Goal: Transaction & Acquisition: Purchase product/service

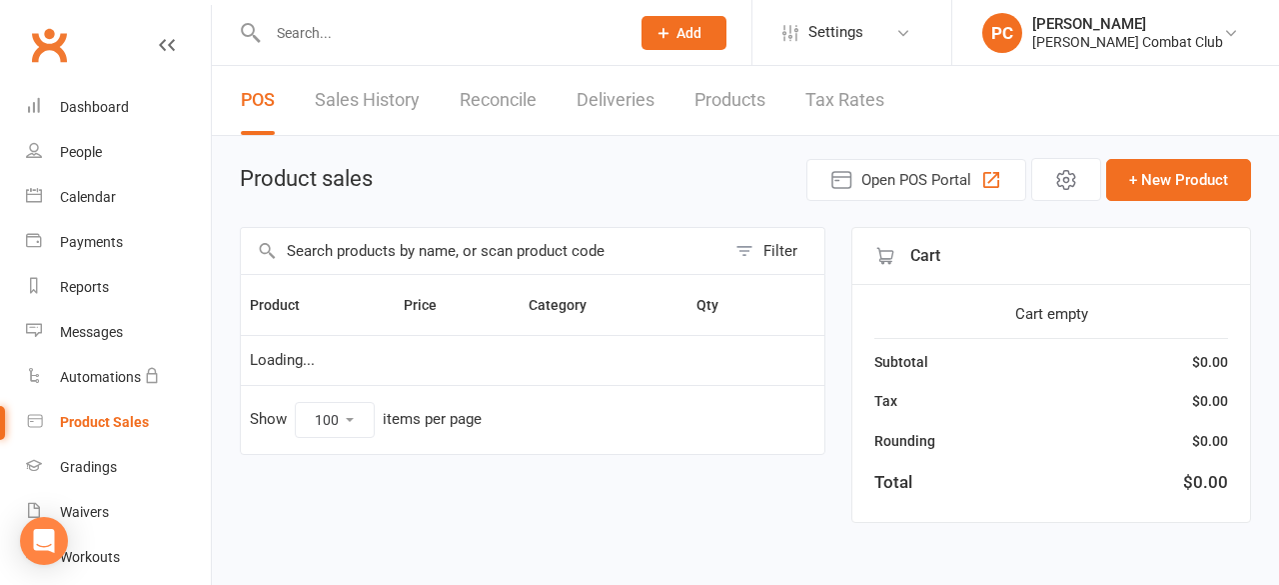
select select "100"
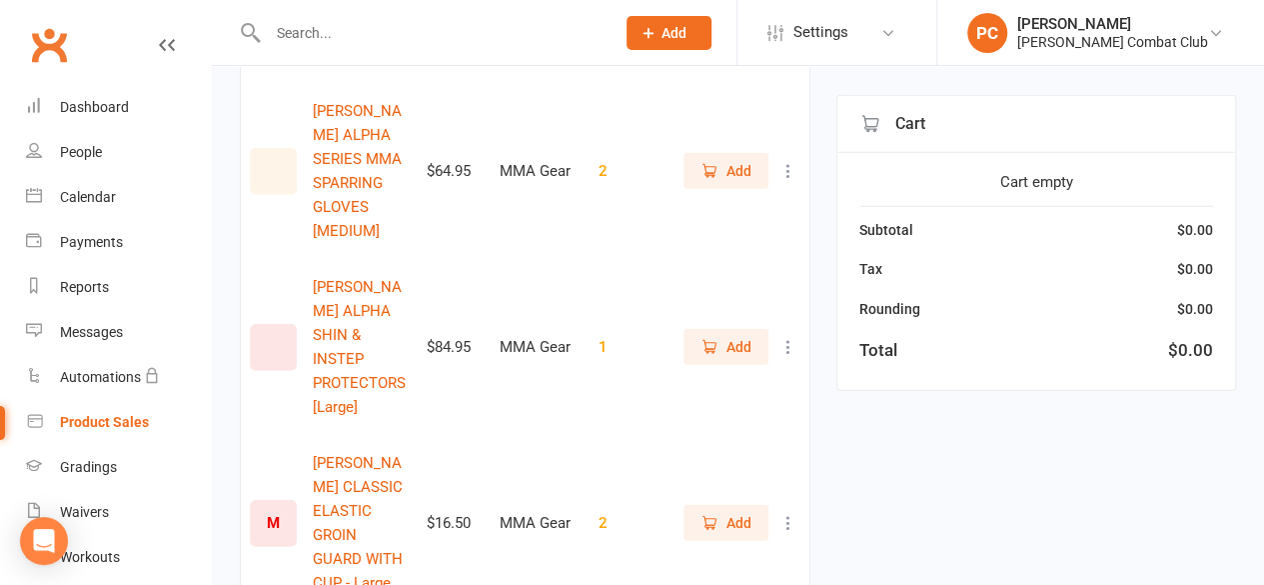
scroll to position [2699, 0]
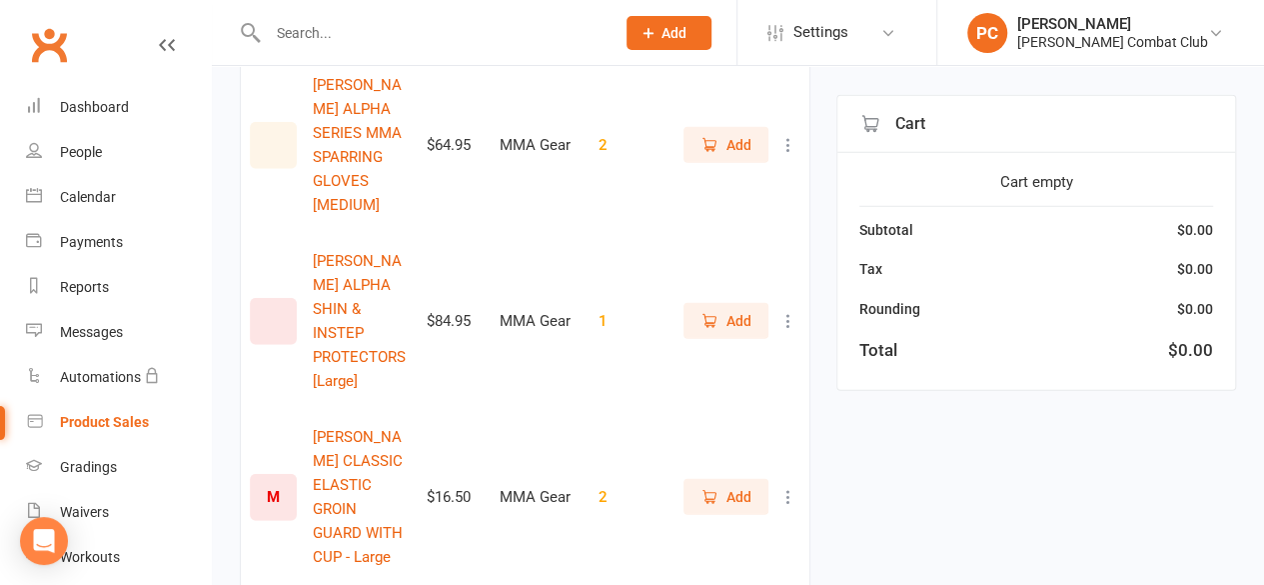
click at [744, 486] on span "Add" at bounding box center [739, 497] width 25 height 22
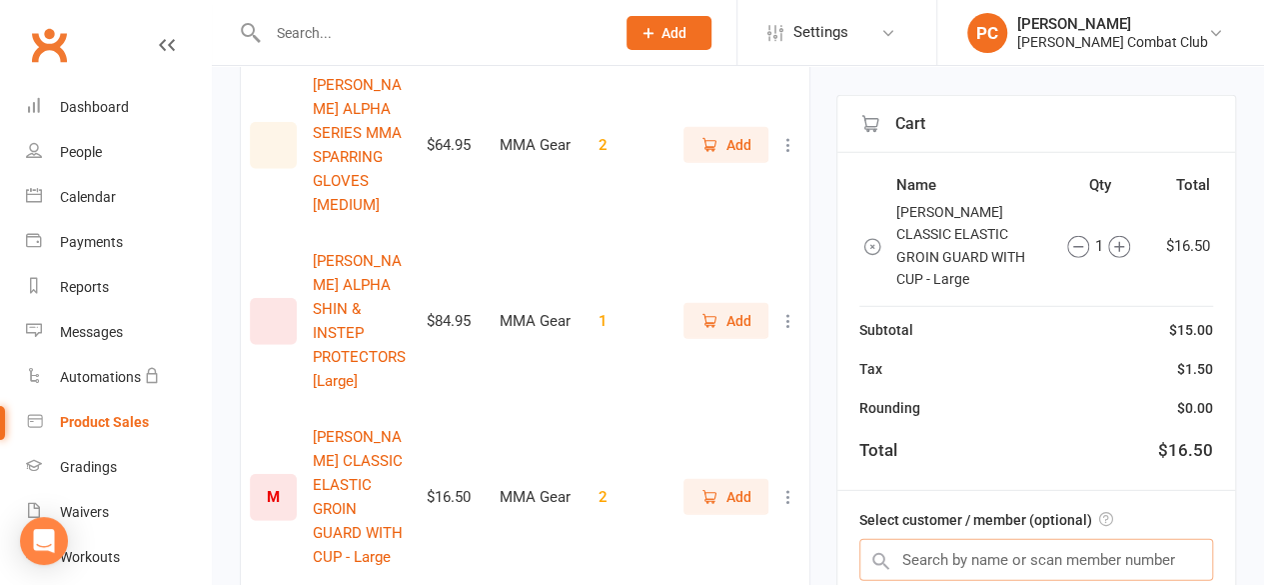
click at [1003, 560] on input "text" at bounding box center [1037, 560] width 354 height 42
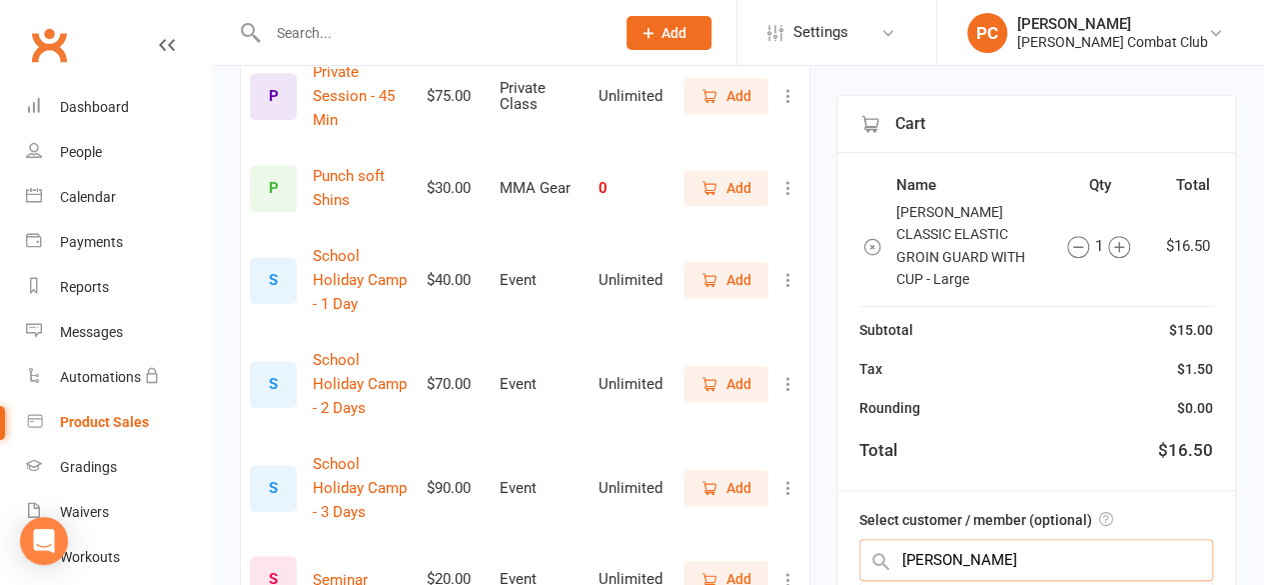
scroll to position [4298, 0]
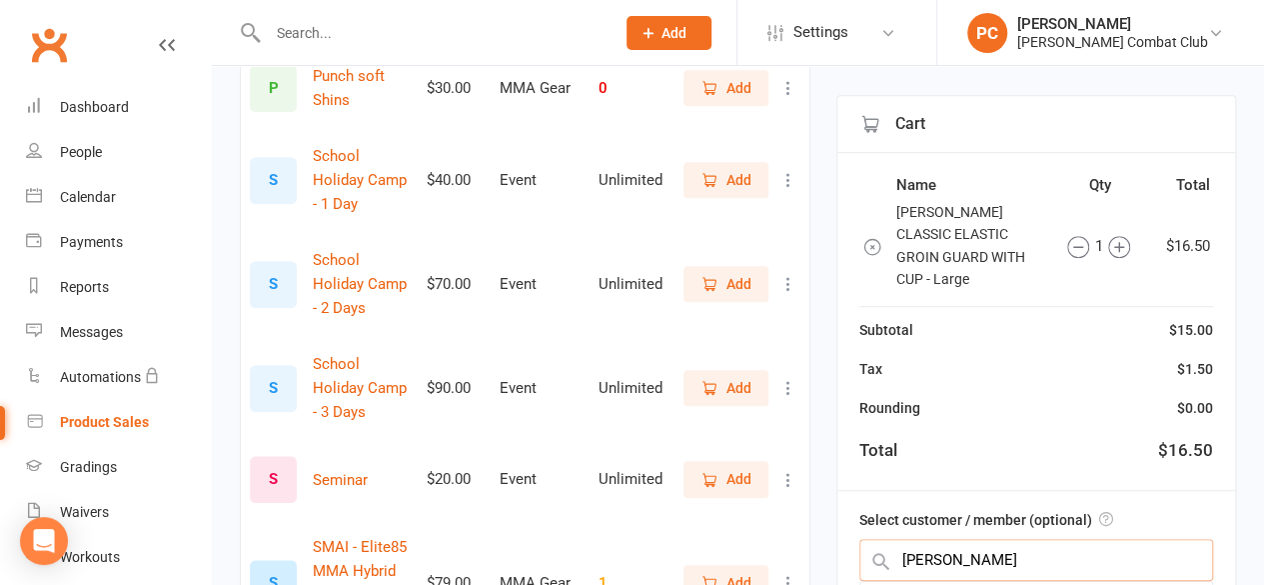
type input "[PERSON_NAME]"
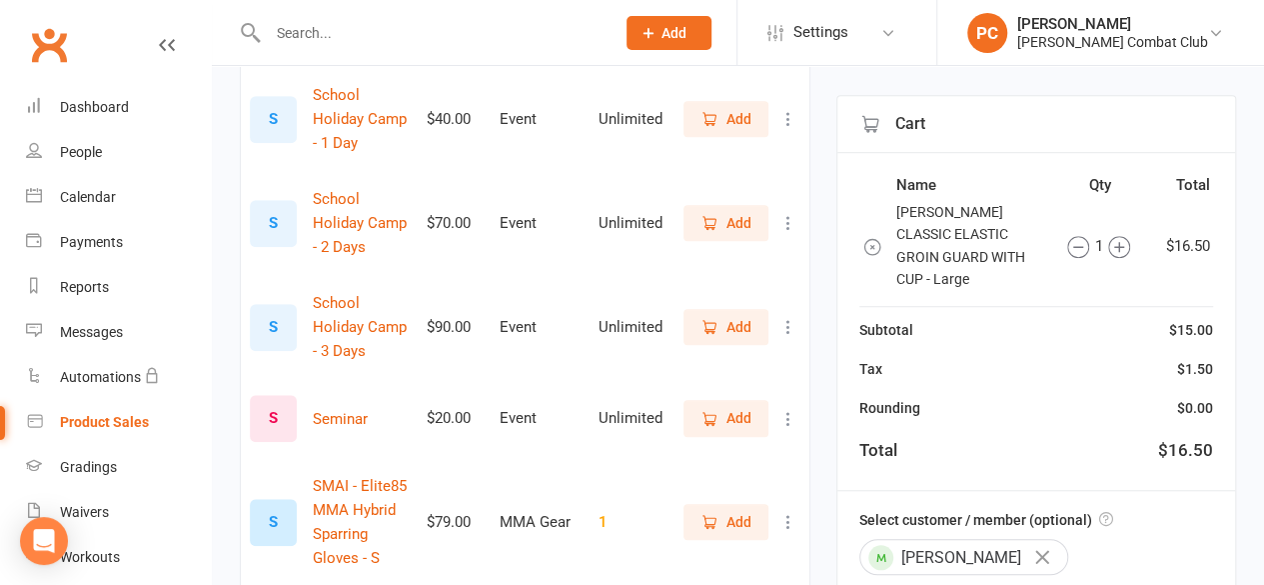
scroll to position [4535, 0]
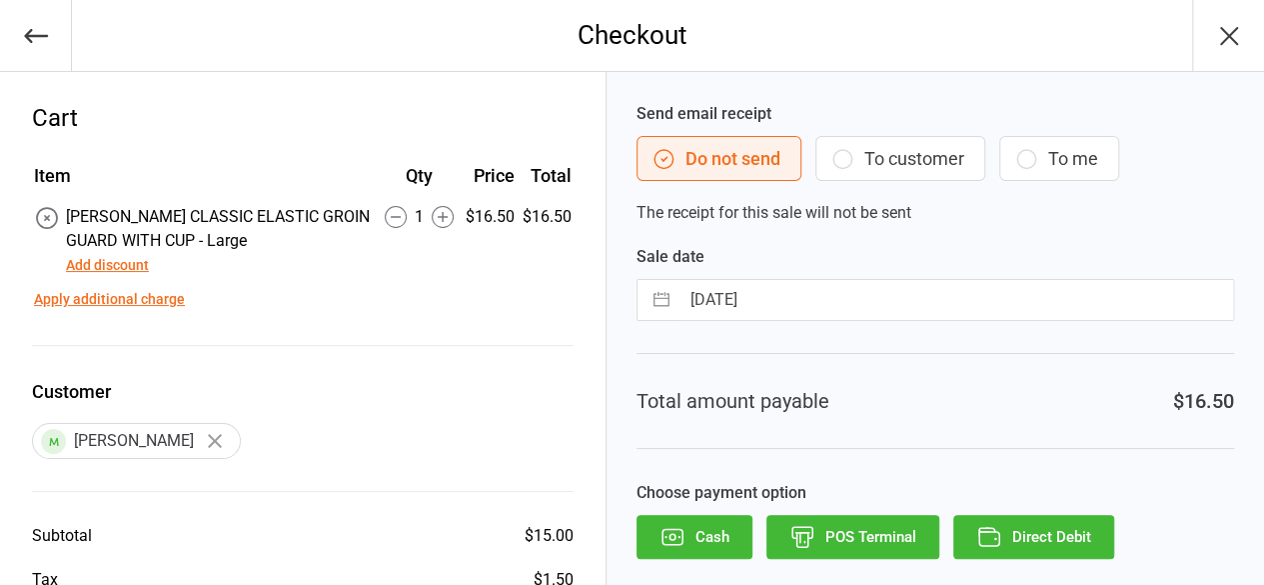
click at [1027, 533] on button "Direct Debit" at bounding box center [1034, 537] width 161 height 44
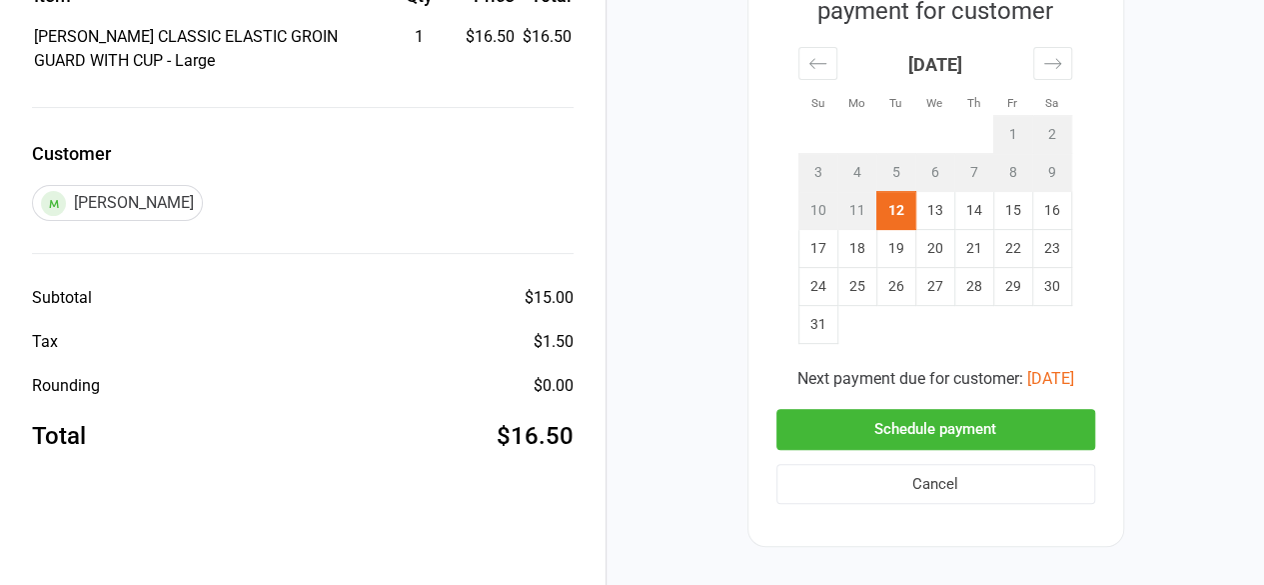
scroll to position [270, 0]
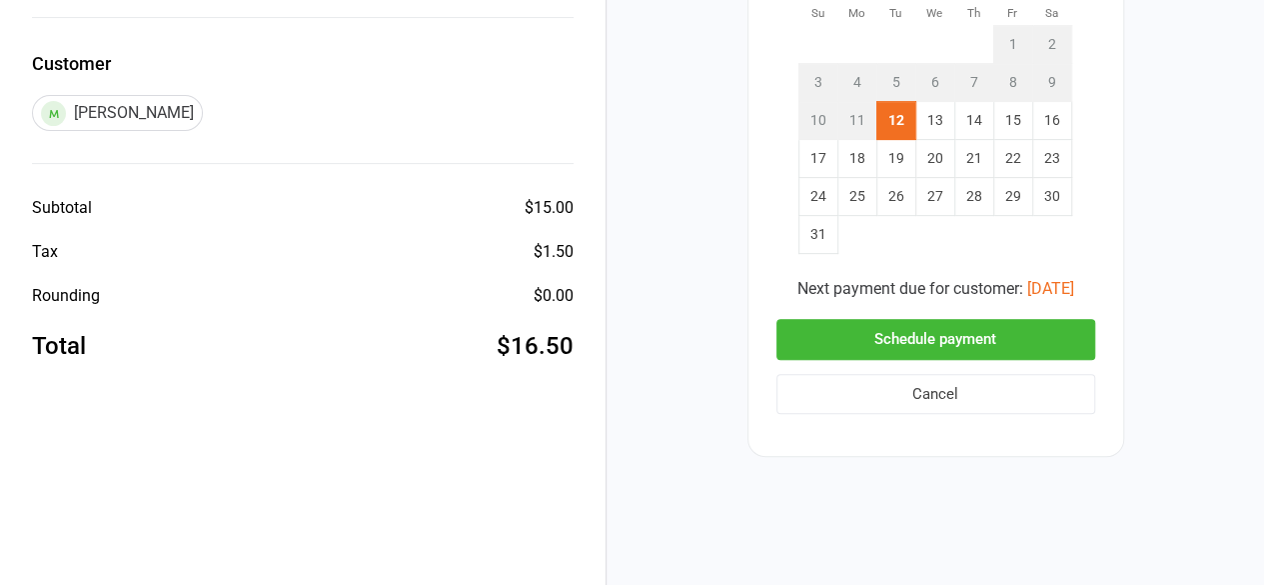
click at [1018, 328] on button "Schedule payment" at bounding box center [936, 339] width 319 height 41
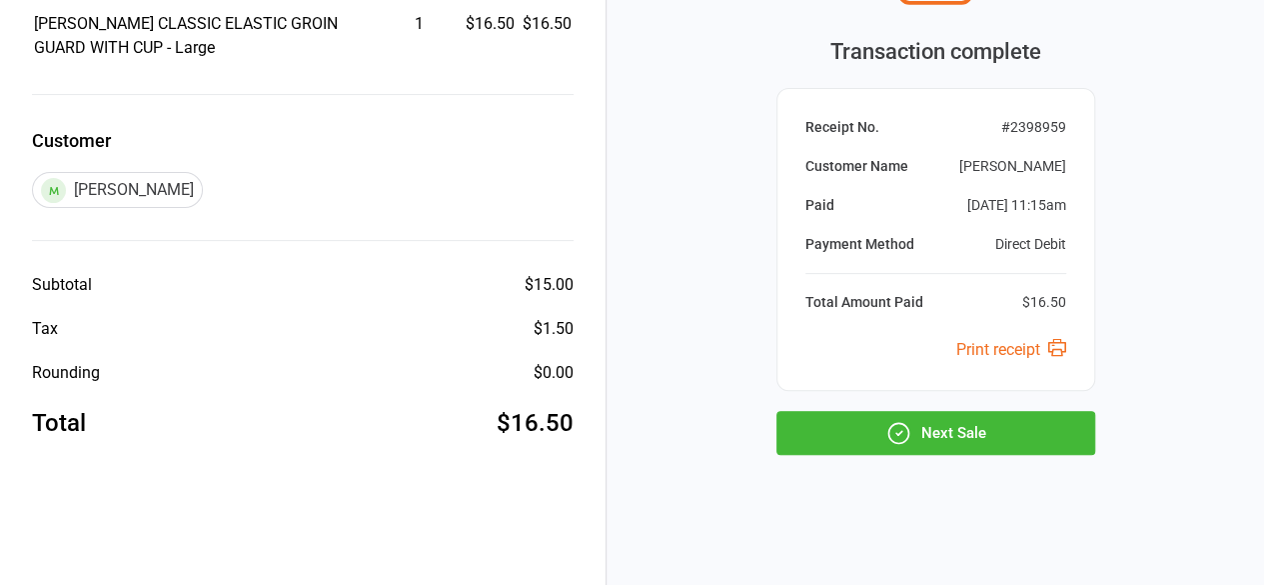
scroll to position [191, 0]
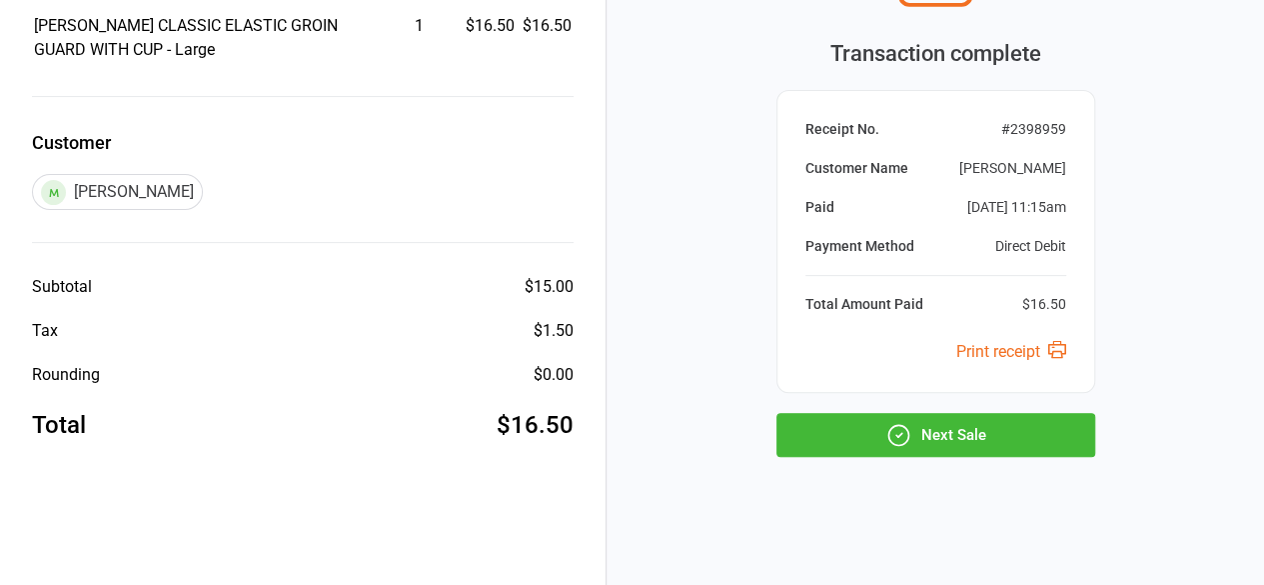
click at [963, 431] on button "Next Sale" at bounding box center [936, 435] width 319 height 44
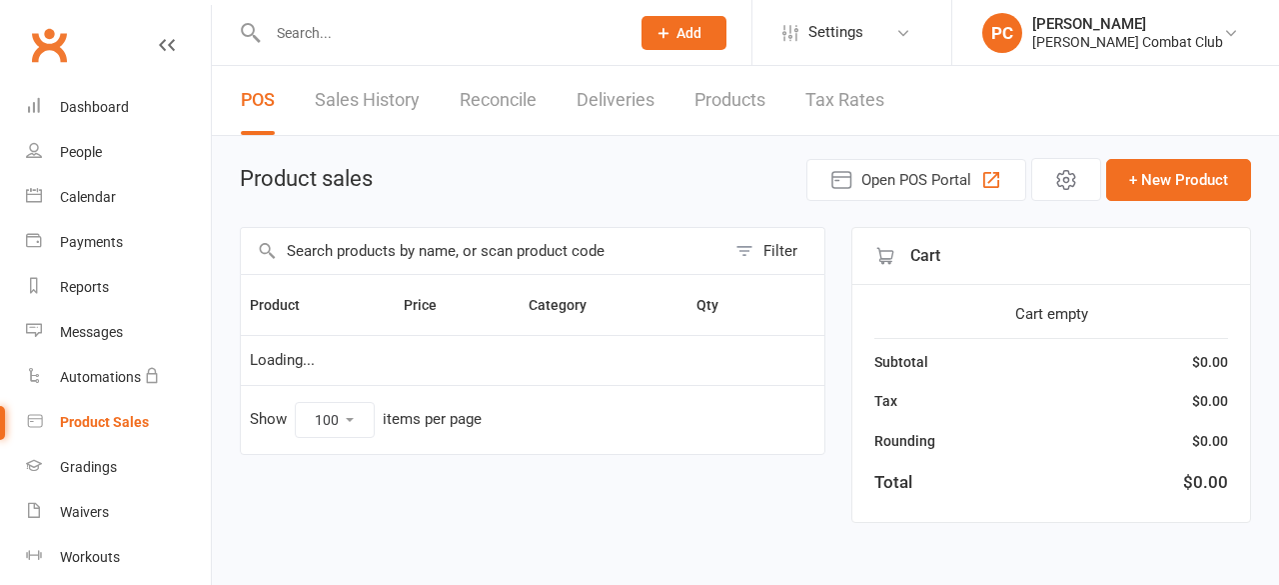
select select "100"
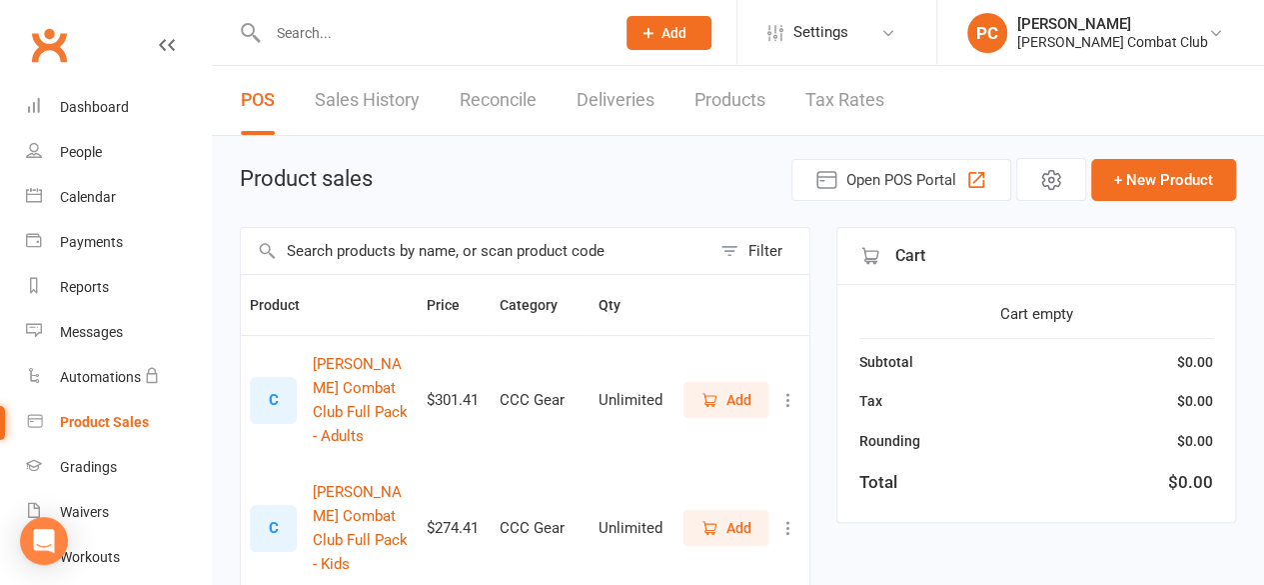
click at [328, 28] on input "text" at bounding box center [431, 33] width 339 height 28
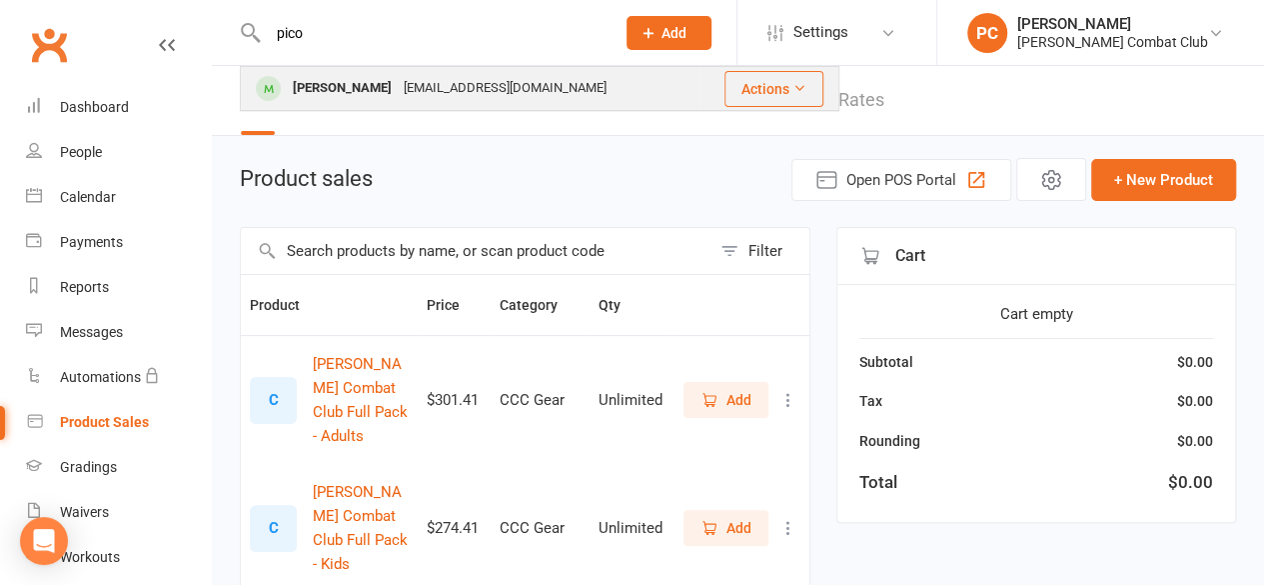
type input "pico"
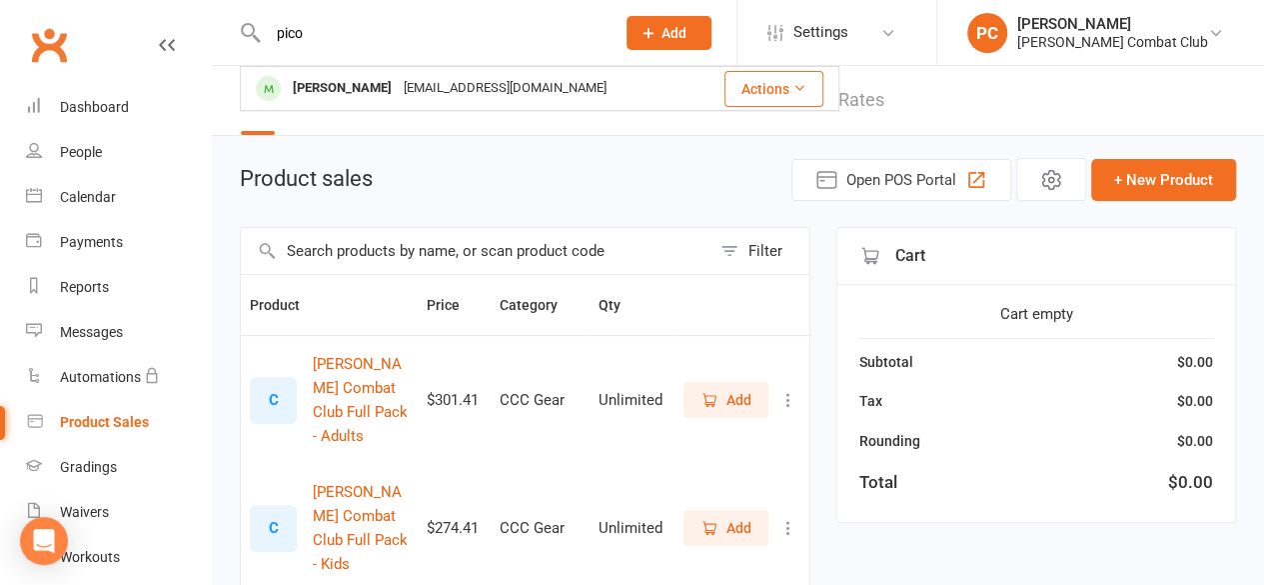
click at [344, 82] on div "[PERSON_NAME]" at bounding box center [342, 88] width 111 height 29
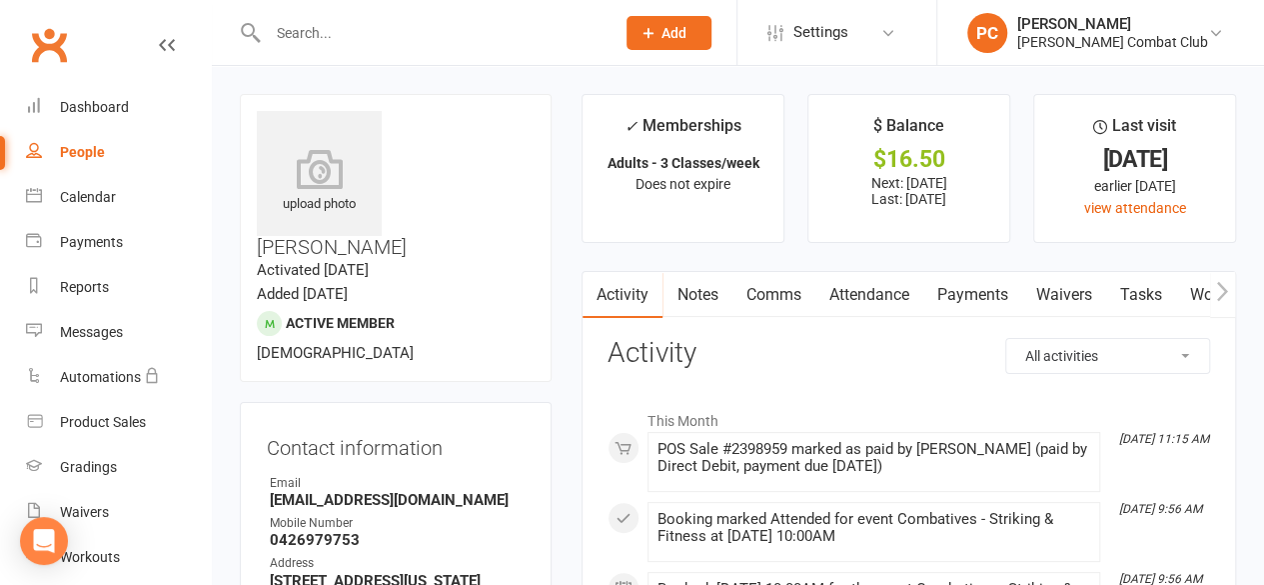
click at [983, 291] on link "Payments" at bounding box center [972, 295] width 99 height 46
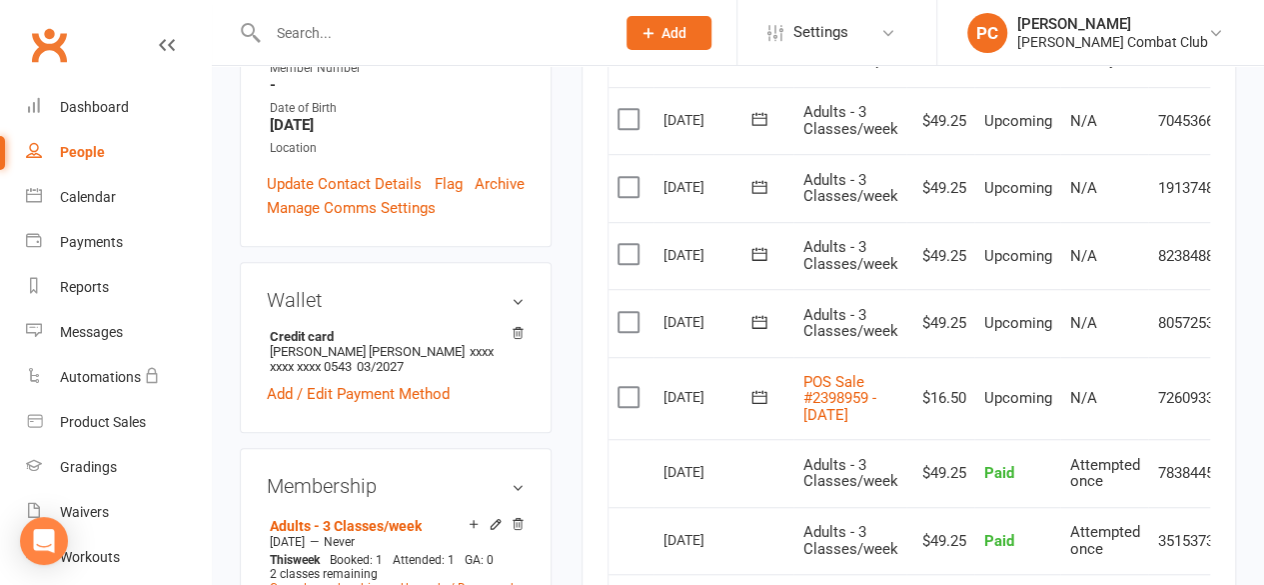
scroll to position [600, 0]
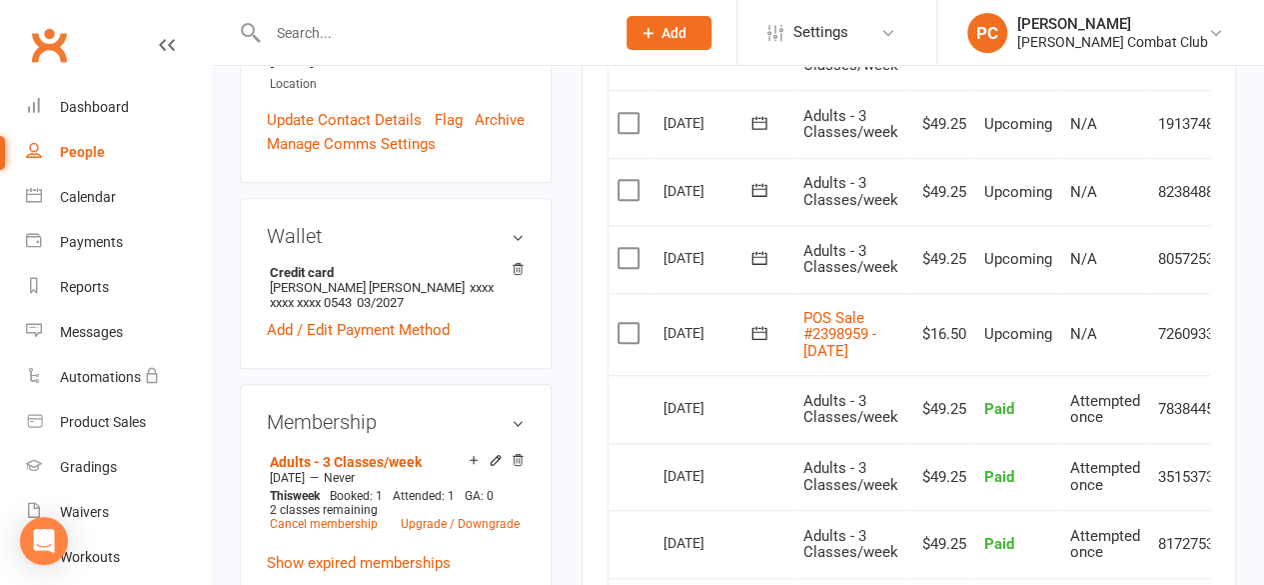
click at [159, 43] on icon at bounding box center [167, 45] width 16 height 16
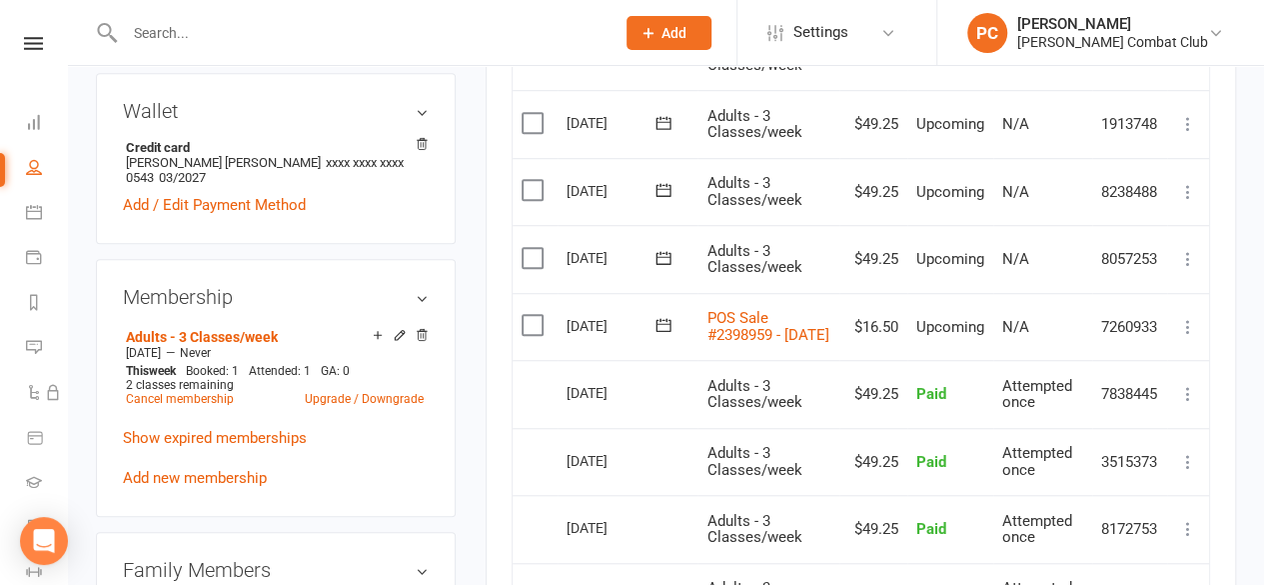
click at [1188, 328] on icon at bounding box center [1188, 327] width 20 height 20
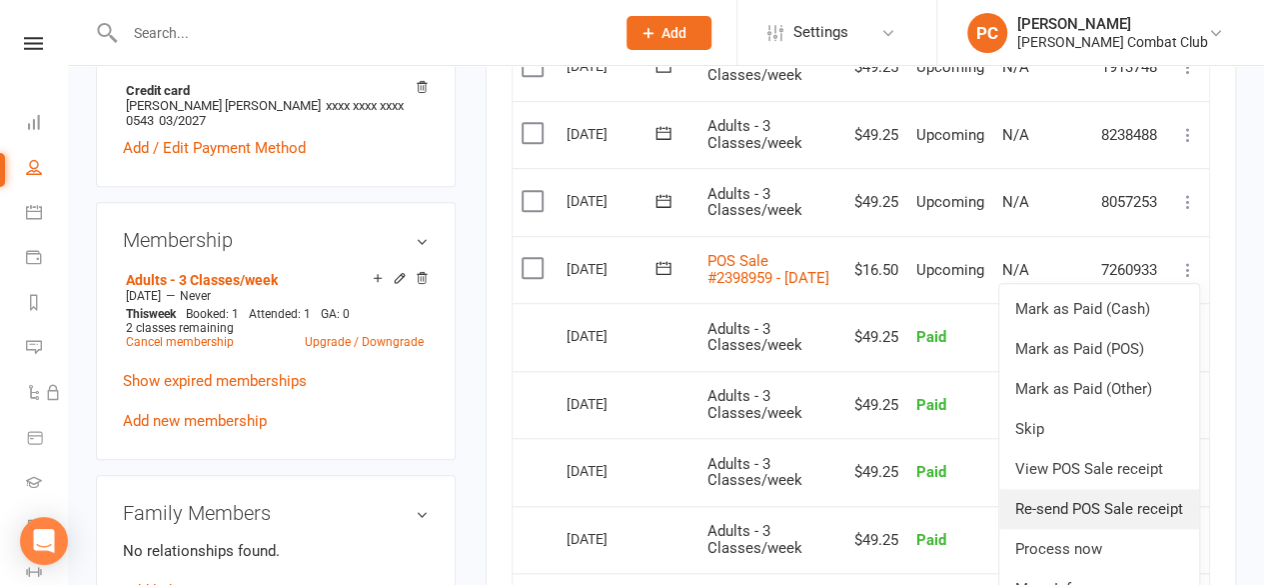
scroll to position [700, 0]
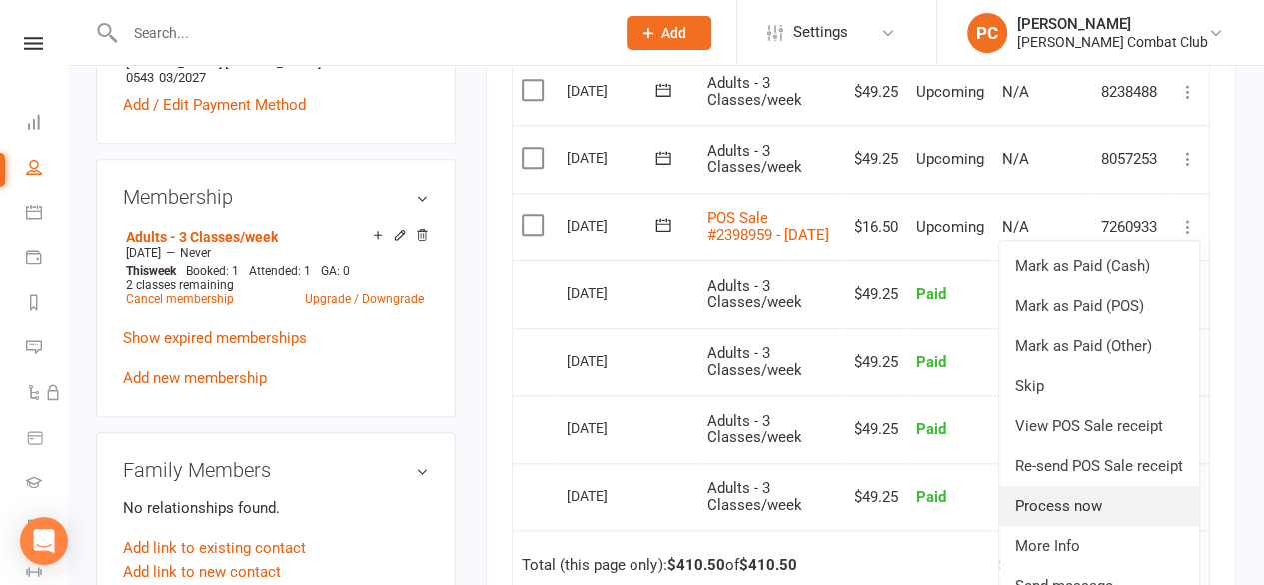
click at [1087, 507] on link "Process now" at bounding box center [1100, 506] width 200 height 40
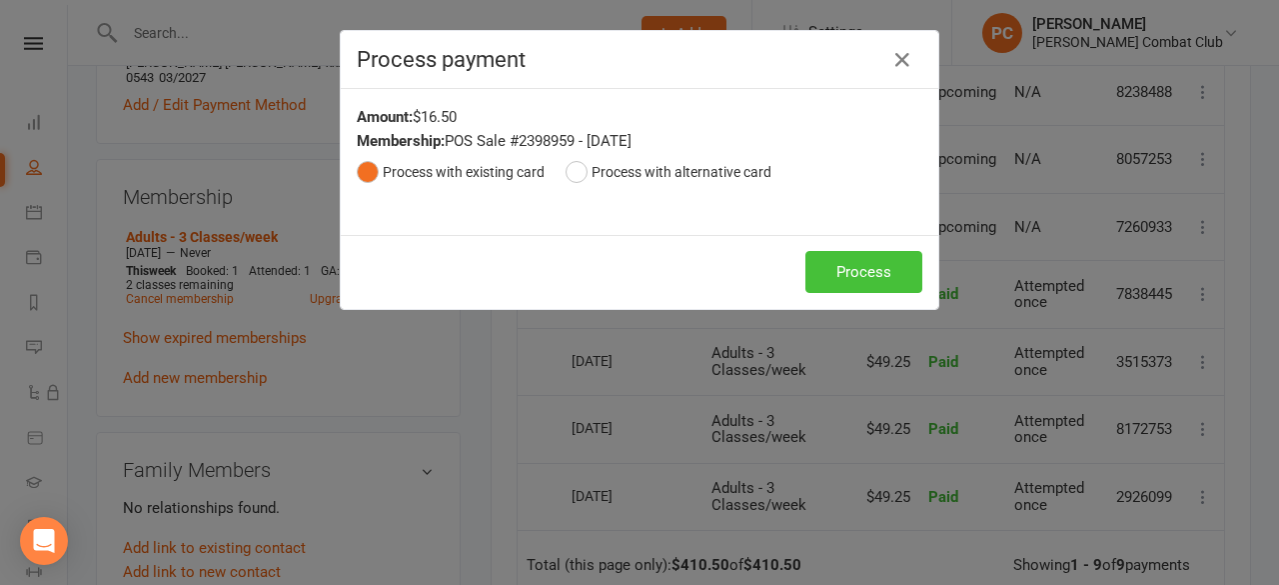
click at [856, 267] on button "Process" at bounding box center [864, 272] width 117 height 42
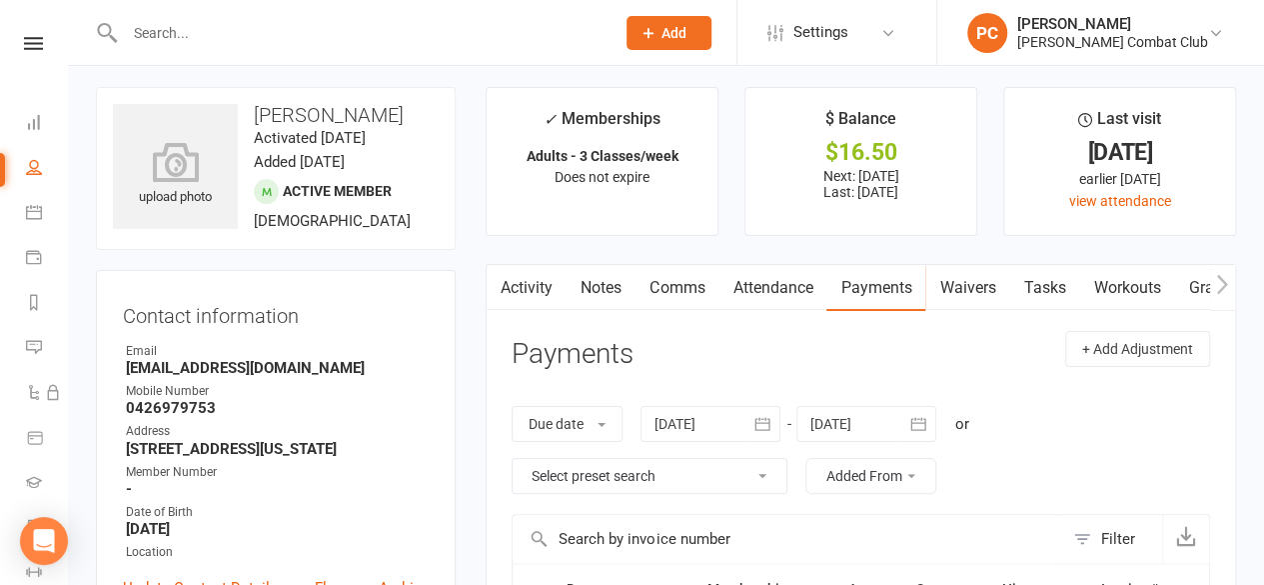
scroll to position [0, 0]
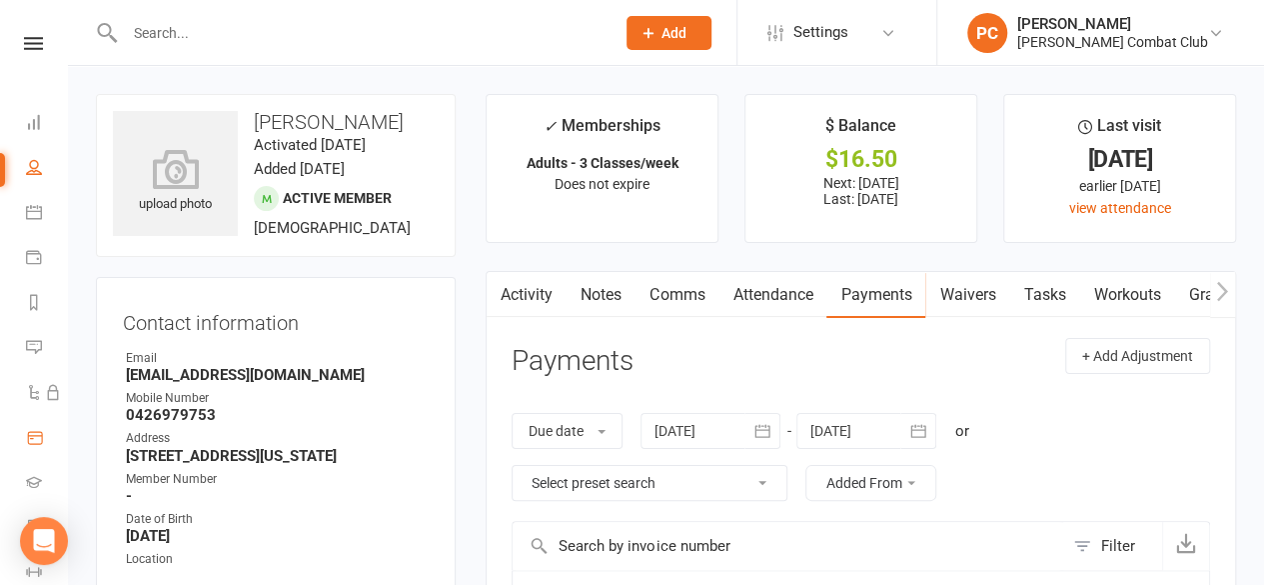
click at [33, 447] on icon at bounding box center [35, 438] width 18 height 18
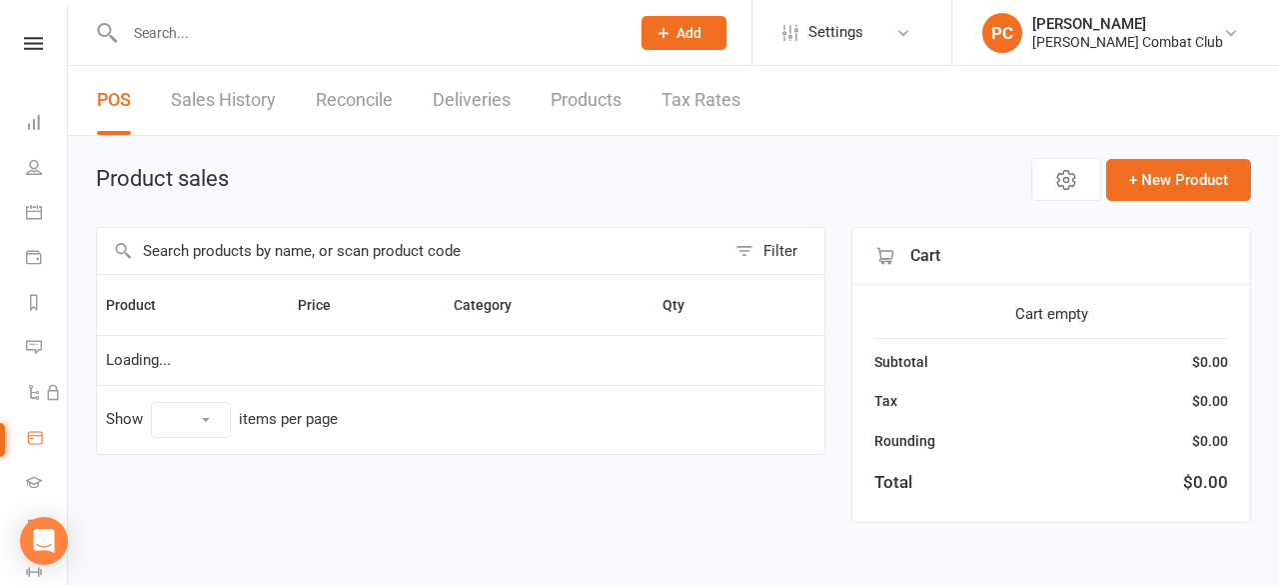
select select "100"
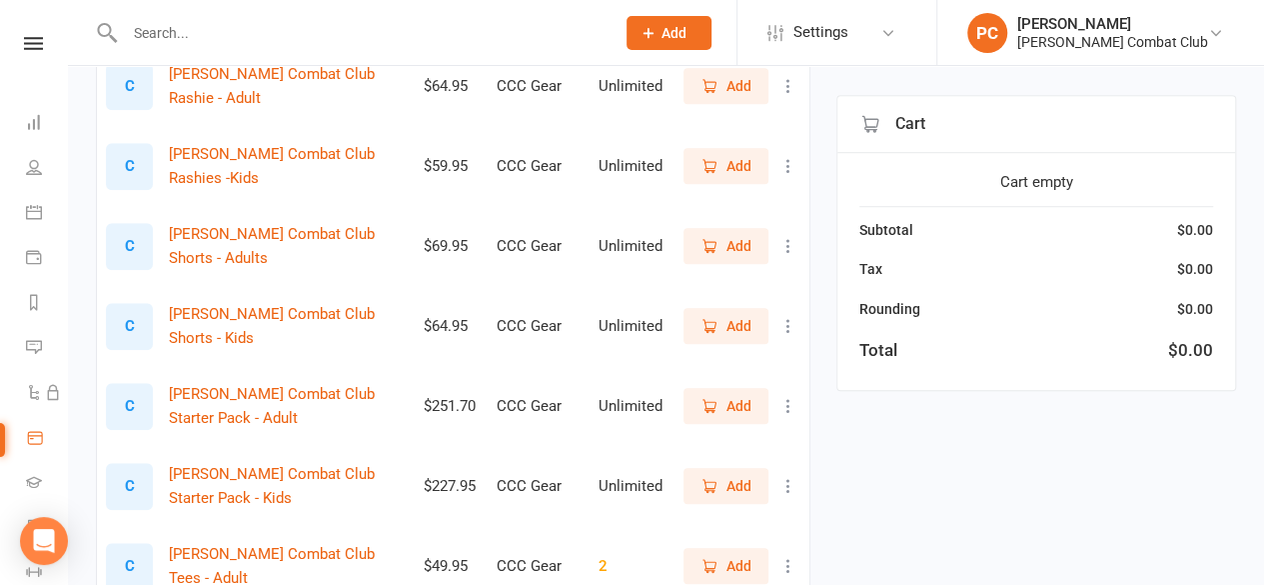
scroll to position [600, 0]
